Goal: Information Seeking & Learning: Learn about a topic

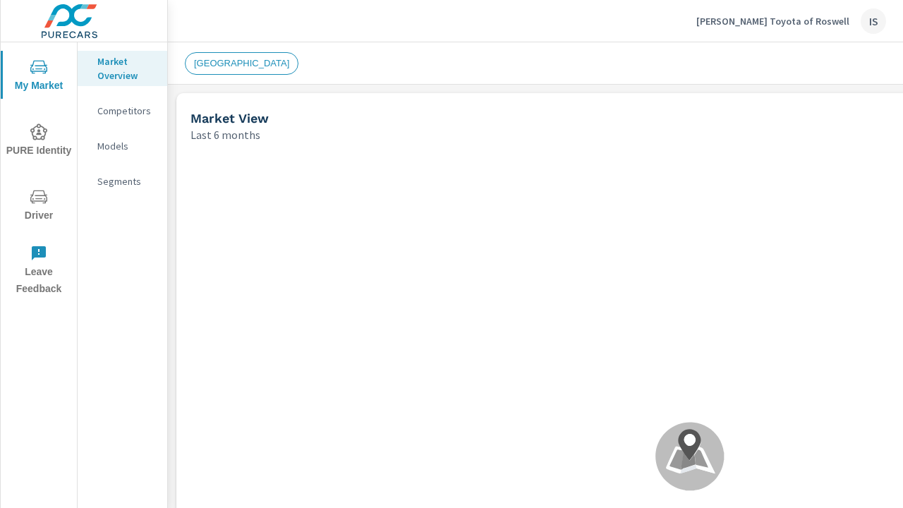
scroll to position [1, 0]
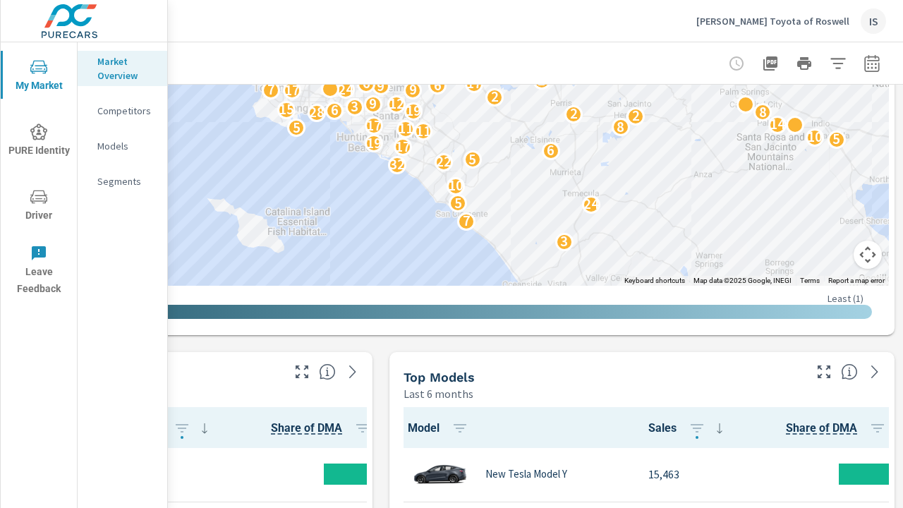
scroll to position [224, 43]
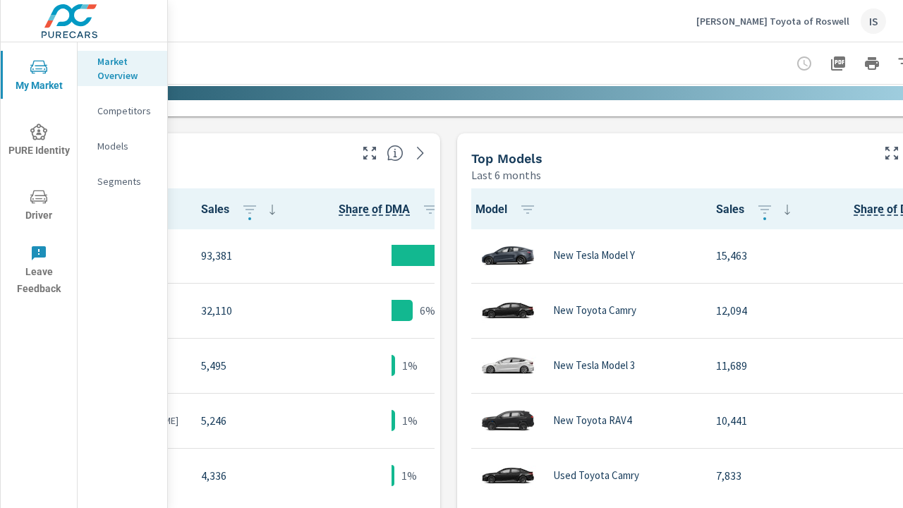
scroll to position [224, 43]
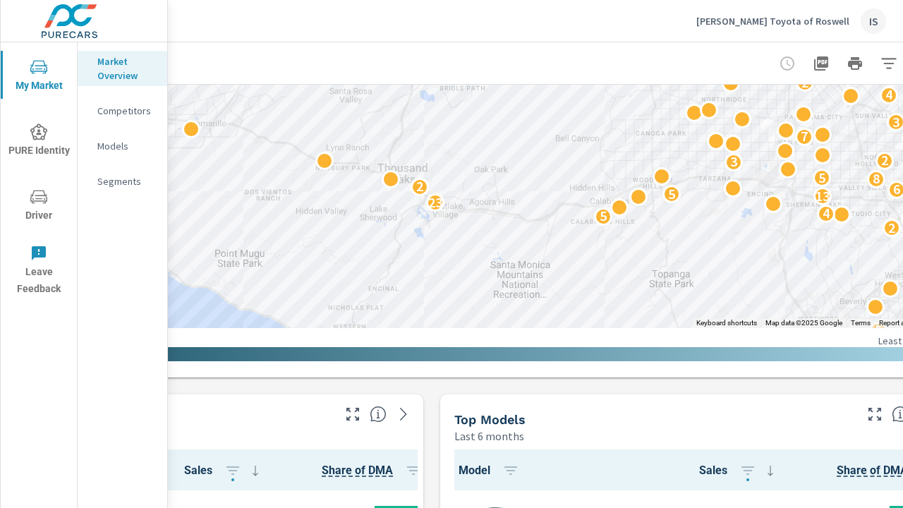
scroll to position [393, 319]
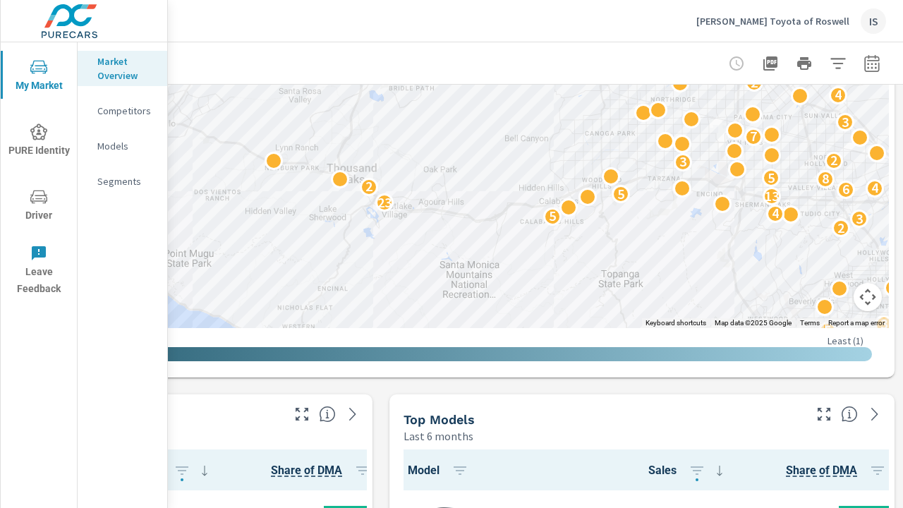
click at [850, 345] on p "Least ( 1 )" at bounding box center [845, 340] width 36 height 13
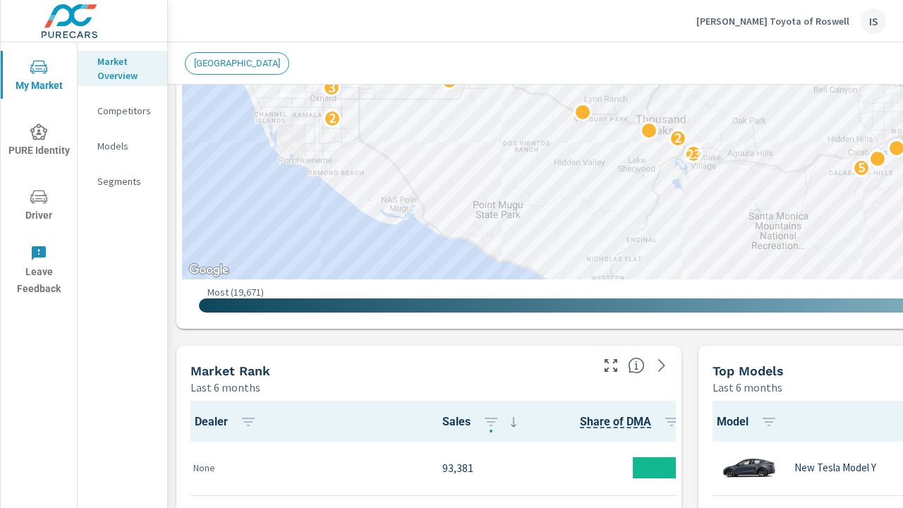
scroll to position [0, 0]
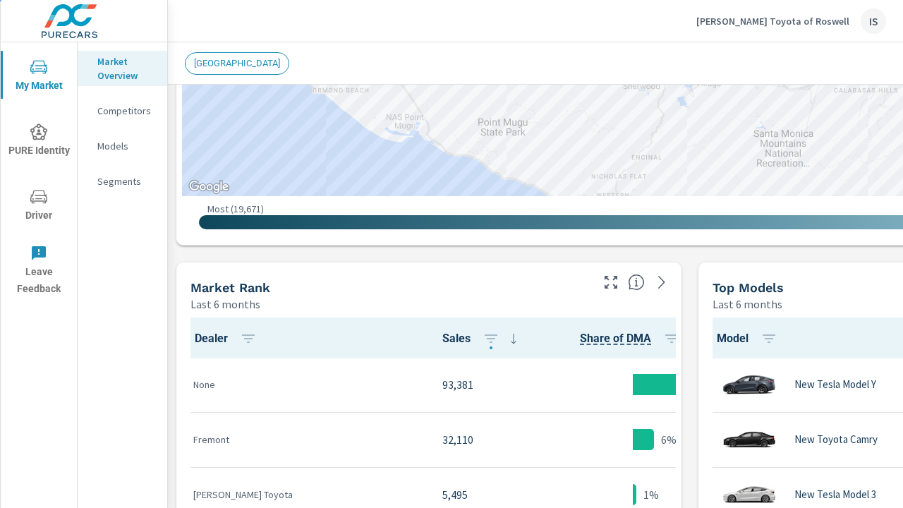
scroll to position [526, 0]
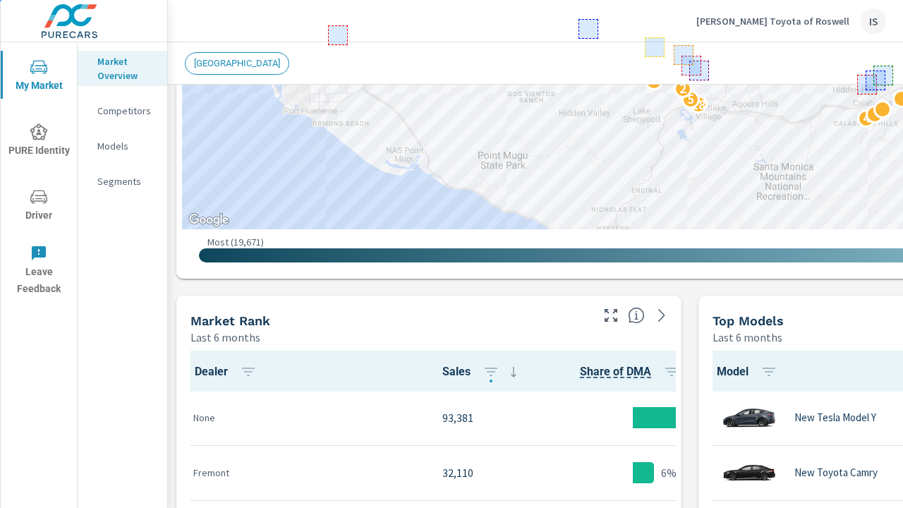
scroll to position [357, 0]
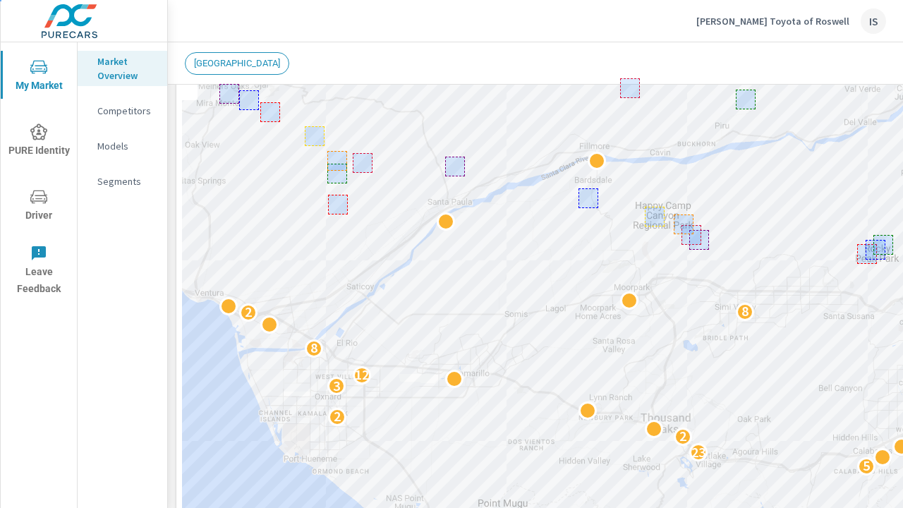
scroll to position [103, 0]
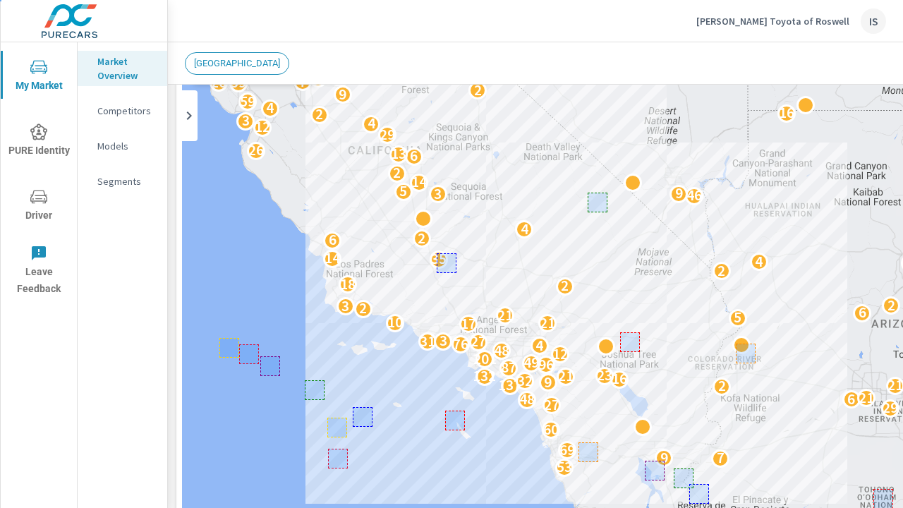
drag, startPoint x: 771, startPoint y: 204, endPoint x: 516, endPoint y: 270, distance: 263.5
click at [516, 270] on div "2 25 3 13 53 7 9 69 60 21 29 27 48 6 21 2 137 21 9 32 16 132 21 23 87 96 49 201…" at bounding box center [689, 331] width 1015 height 573
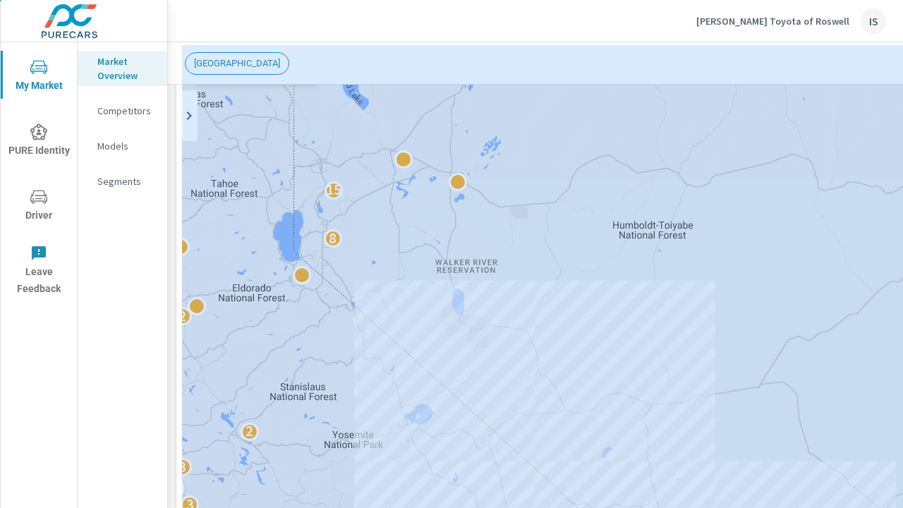
click at [553, 353] on div "16 21 6 4 5 6 20 2 3 2 2 15 2 3 4 4 24 13 11 4 2 4 3 24 22 3 9 7 5 4 2 11 5 15 …" at bounding box center [689, 331] width 1015 height 573
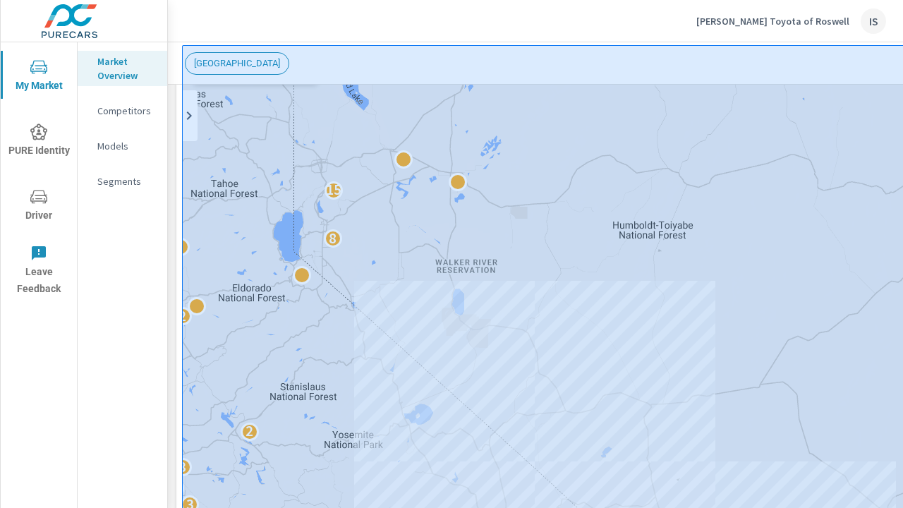
drag, startPoint x: 409, startPoint y: 327, endPoint x: 413, endPoint y: 406, distance: 79.1
click at [570, 341] on div "16 21 6 4 5 6 20 2 3 2 2 15 2 3 4 4 24 13 11 4 2 4 3 24 22 3 9 7 5 4 2 11 5 15 …" at bounding box center [689, 331] width 1015 height 573
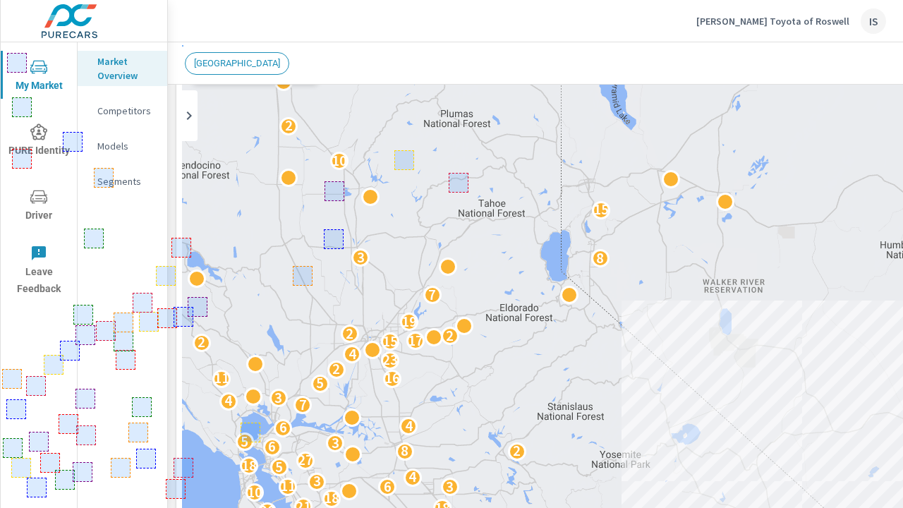
drag, startPoint x: 314, startPoint y: 335, endPoint x: 573, endPoint y: 353, distance: 259.4
click at [573, 353] on div "16 21 6 4 5 6 20 2 3 2 2 15 2 3 4 4 24 13 11 4 2 4 3 24 22 3 9 7 5 4 2 11 5 15 …" at bounding box center [689, 331] width 1015 height 573
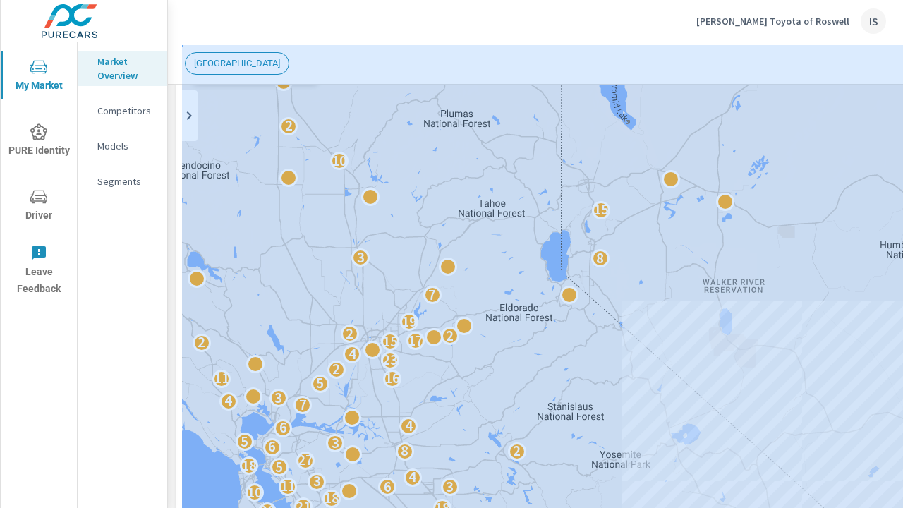
click at [494, 348] on div "3 6 20 2 3 2 15 2 3 4 24 13 11 4 2 4 3 24 22 3 9 7 5 4 2 11 5 15 11 31 5 3 6 4 …" at bounding box center [689, 331] width 1015 height 573
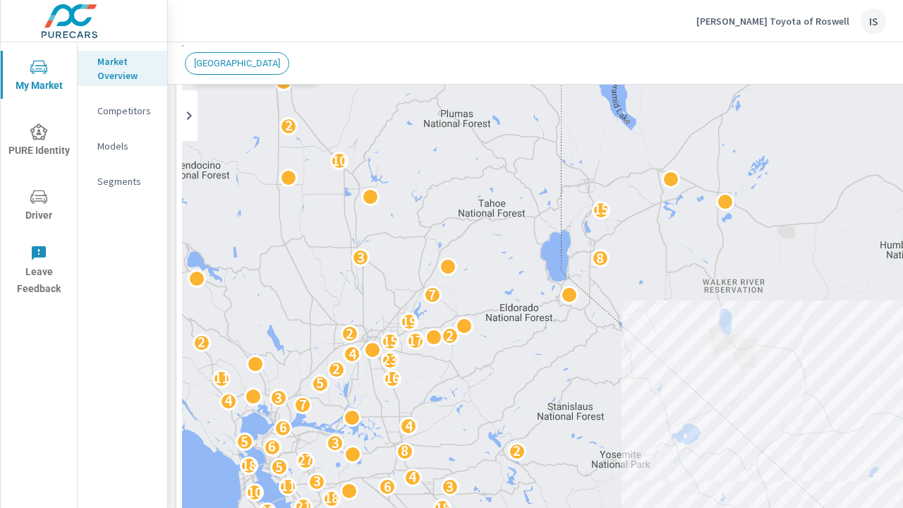
scroll to position [442, 0]
